Goal: Task Accomplishment & Management: Use online tool/utility

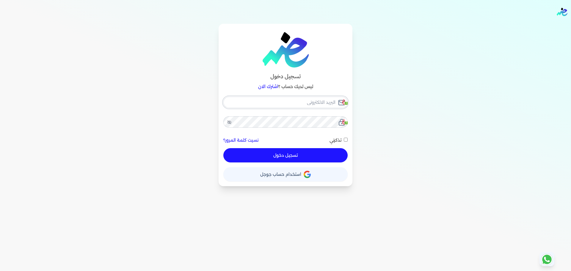
checkbox input "false"
type input "[EMAIL_ADDRESS][DOMAIN_NAME]"
click at [285, 155] on button "تسجيل دخول" at bounding box center [285, 155] width 124 height 14
checkbox input "false"
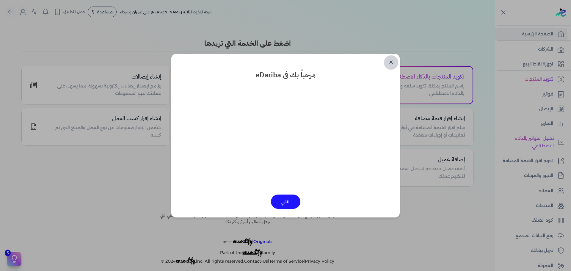
click at [395, 62] on link "✕" at bounding box center [391, 62] width 14 height 14
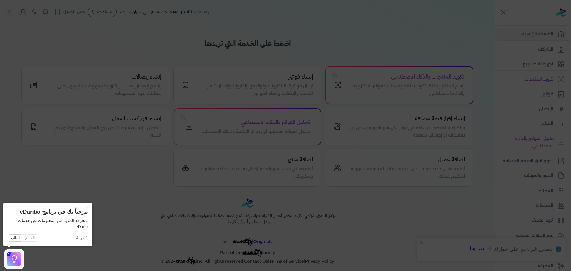
click at [554, 94] on icon at bounding box center [285, 135] width 571 height 271
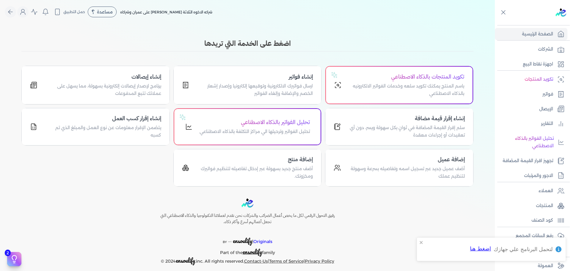
click at [554, 94] on link "فواتير" at bounding box center [531, 94] width 73 height 12
click at [546, 96] on p "فواتير" at bounding box center [548, 94] width 11 height 8
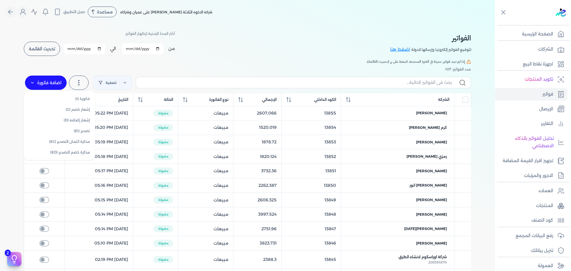
click at [38, 82] on label "اضافة فاتورة" at bounding box center [46, 83] width 42 height 14
click at [58, 97] on link "فاتورة (I)" at bounding box center [59, 98] width 67 height 11
select select "EGP"
select select "B"
select select "EGS"
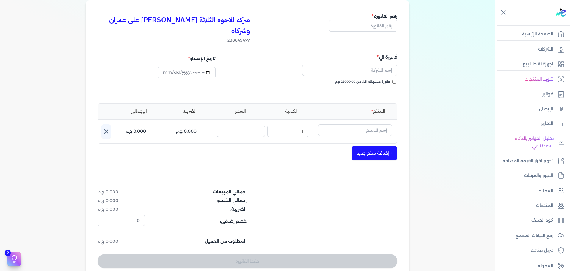
scroll to position [50, 0]
click at [361, 124] on input "text" at bounding box center [355, 129] width 74 height 11
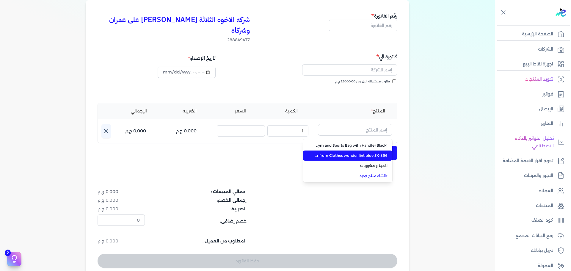
click at [362, 153] on span "Sokany Electric Rechargeable Lint Remover from Clothes wonder lint blue SK-866" at bounding box center [351, 155] width 73 height 5
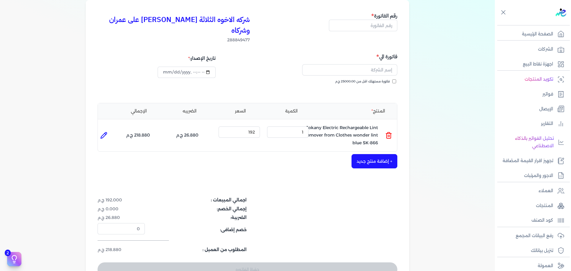
click at [391, 132] on icon at bounding box center [388, 135] width 7 height 7
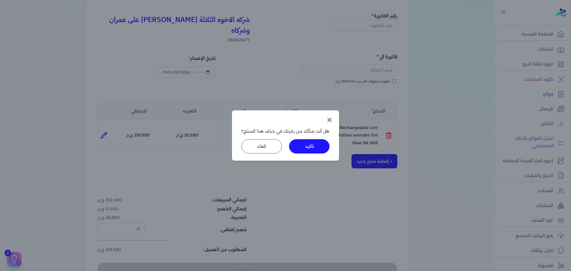
click at [308, 145] on button "تأكيد" at bounding box center [309, 146] width 40 height 14
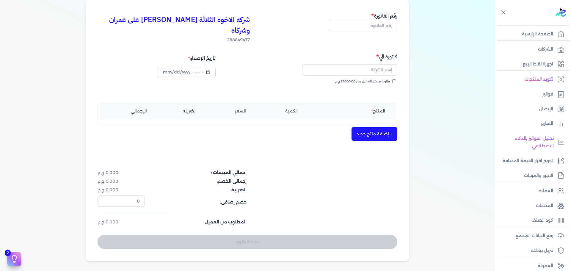
click at [381, 127] on button "+ إضافة منتج جديد" at bounding box center [375, 134] width 46 height 14
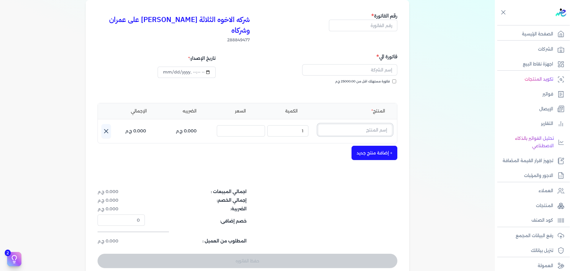
click at [374, 124] on input "text" at bounding box center [355, 129] width 74 height 11
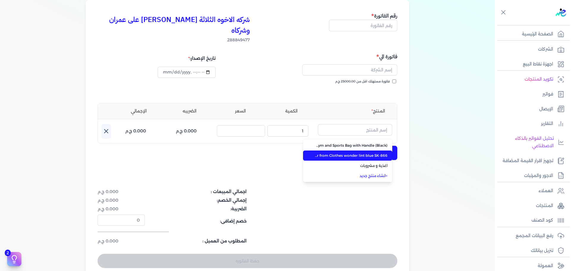
click at [387, 151] on li "Sokany Electric Rechargeable Lint Remover from Clothes wonder lint blue SK-866" at bounding box center [347, 156] width 89 height 10
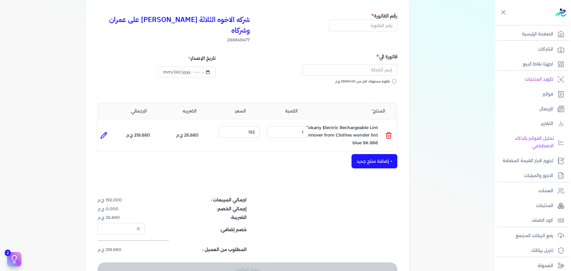
click at [387, 154] on button "+ إضافة منتج جديد" at bounding box center [375, 161] width 46 height 14
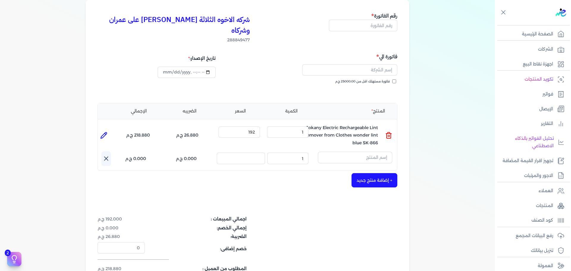
click at [391, 132] on icon at bounding box center [388, 135] width 7 height 7
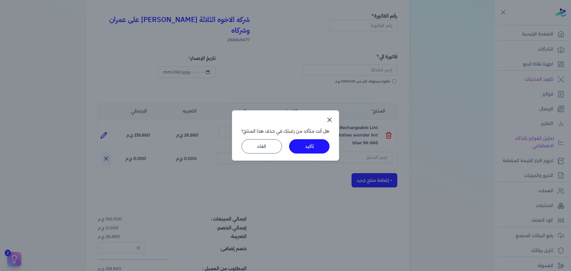
click at [308, 151] on button "تأكيد" at bounding box center [309, 146] width 40 height 14
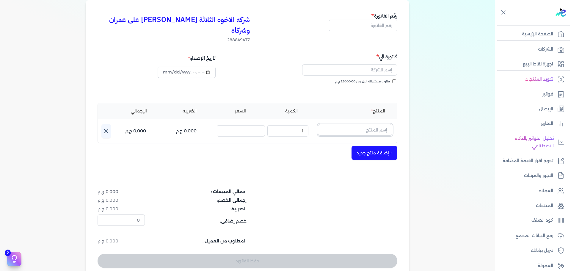
click at [386, 124] on input "text" at bounding box center [355, 129] width 74 height 11
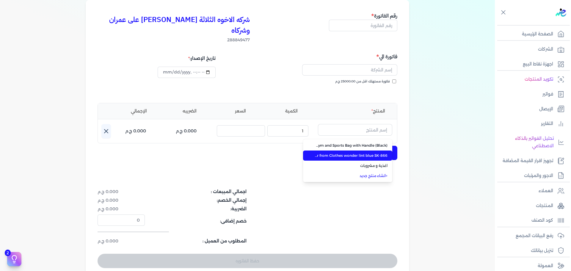
click at [388, 151] on li "Sokany Electric Rechargeable Lint Remover from Clothes wonder lint blue SK-866" at bounding box center [347, 156] width 89 height 10
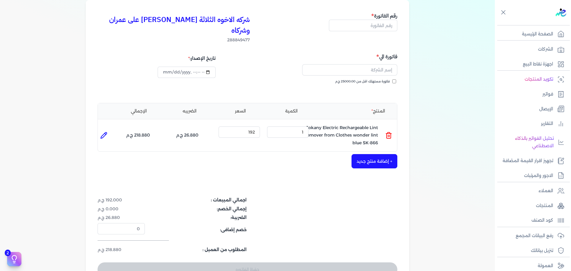
click at [387, 132] on icon at bounding box center [388, 135] width 7 height 7
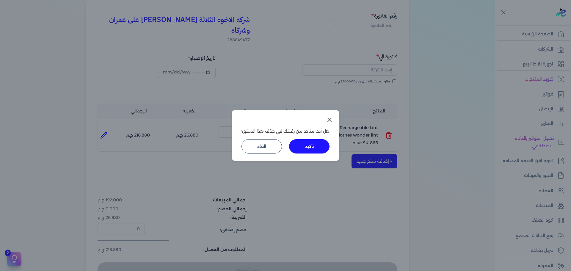
click at [302, 141] on button "تأكيد" at bounding box center [309, 146] width 40 height 14
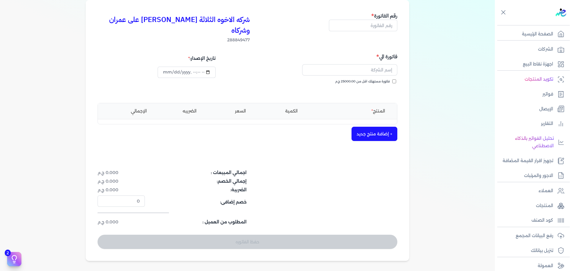
click at [387, 127] on button "+ إضافة منتج جديد" at bounding box center [375, 134] width 46 height 14
